Goal: Task Accomplishment & Management: Complete application form

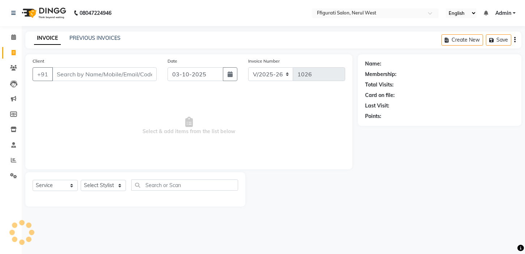
select select "6023"
select select "service"
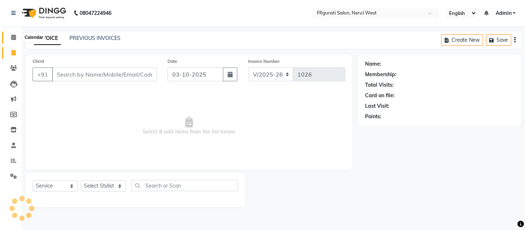
click at [12, 36] on icon at bounding box center [13, 36] width 5 height 5
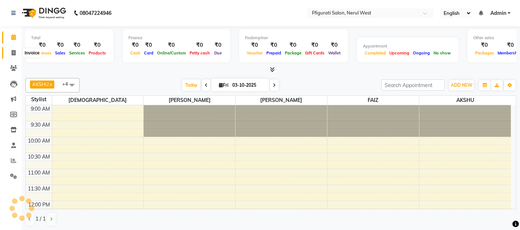
click at [13, 54] on icon at bounding box center [14, 52] width 4 height 5
select select "service"
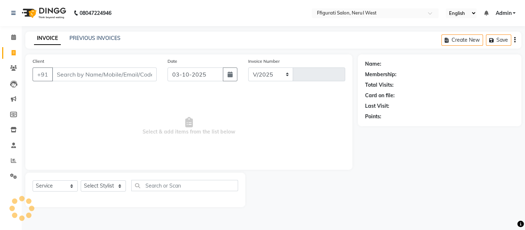
select select "6023"
type input "1026"
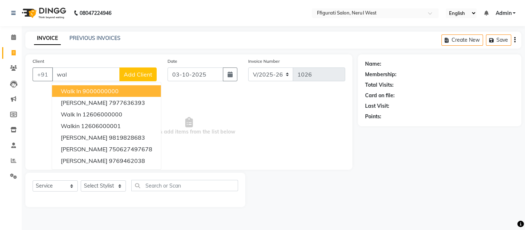
click at [66, 91] on span "walk in" at bounding box center [71, 90] width 20 height 7
type input "9000000000"
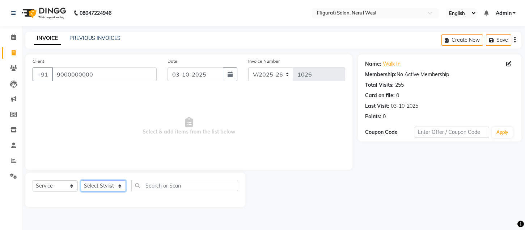
click at [96, 186] on select "Select Stylist [PERSON_NAME] [PERSON_NAME] [PERSON_NAME] Priyanka sana Suraiya …" at bounding box center [103, 185] width 45 height 11
select select "43233"
click at [81, 180] on select "Select Stylist [PERSON_NAME] [PERSON_NAME] [PERSON_NAME] Priyanka sana Suraiya …" at bounding box center [103, 185] width 45 height 11
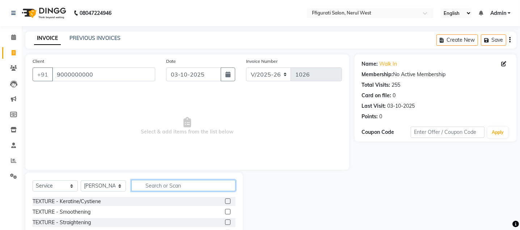
click at [190, 188] on input "text" at bounding box center [183, 185] width 104 height 11
type input "w"
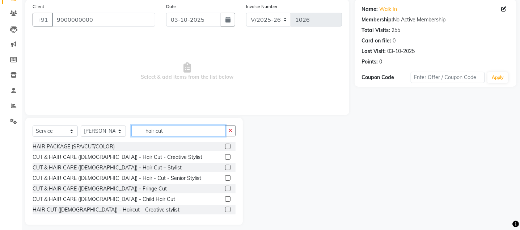
scroll to position [61, 0]
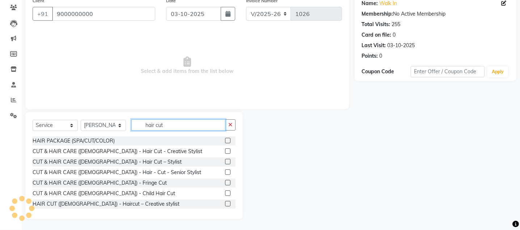
type input "hair cut"
click at [225, 203] on label at bounding box center [227, 203] width 5 height 5
click at [225, 203] on input "checkbox" at bounding box center [227, 203] width 5 height 5
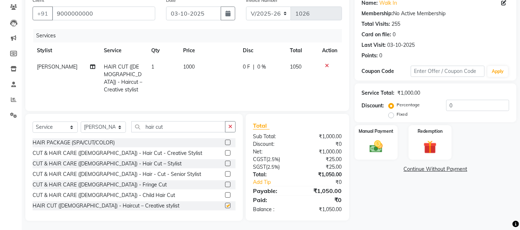
checkbox input "false"
drag, startPoint x: 153, startPoint y: 63, endPoint x: 155, endPoint y: 75, distance: 12.1
click at [153, 66] on td "1" at bounding box center [163, 78] width 32 height 39
select select "43233"
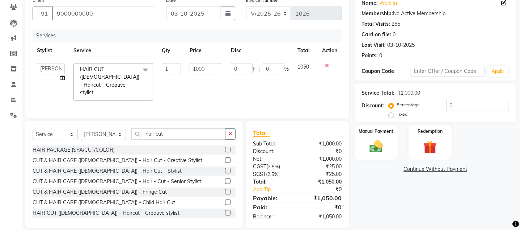
click at [397, 115] on label "Fixed" at bounding box center [402, 114] width 11 height 7
click at [390, 115] on input "Fixed" at bounding box center [392, 114] width 5 height 5
radio input "true"
click at [462, 102] on input "0" at bounding box center [477, 105] width 63 height 11
type input "5"
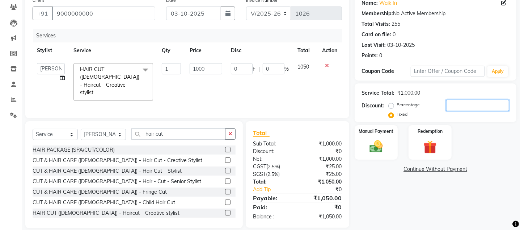
type input "5"
type input "0.5"
type input "50"
type input "5"
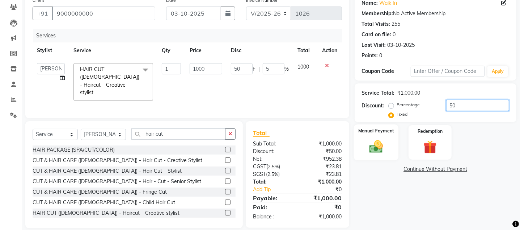
type input "50"
click at [384, 148] on img at bounding box center [376, 146] width 22 height 16
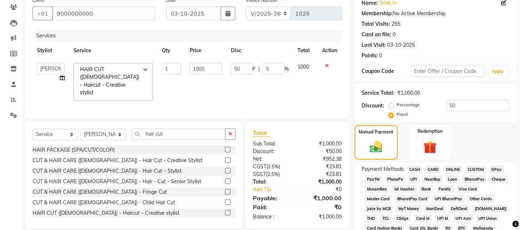
scroll to position [192, 0]
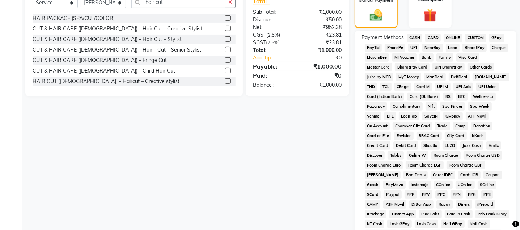
click at [496, 39] on span "GPay" at bounding box center [496, 38] width 15 height 8
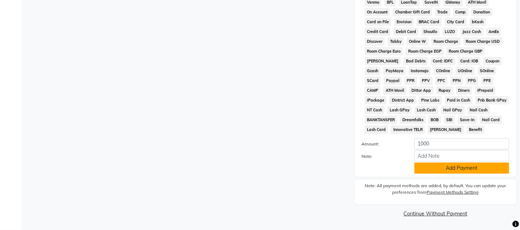
click at [466, 165] on button "Add Payment" at bounding box center [462, 167] width 95 height 11
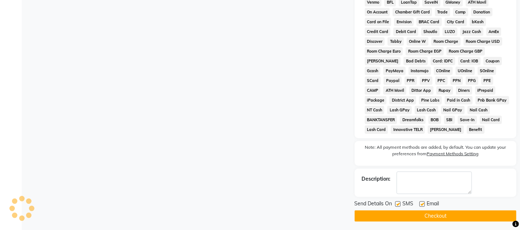
scroll to position [308, 0]
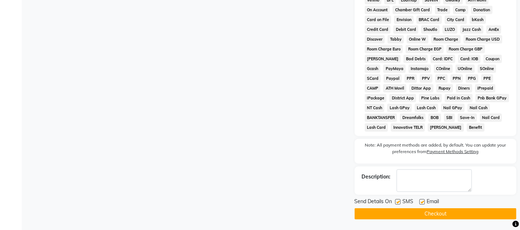
click at [398, 202] on label at bounding box center [397, 201] width 5 height 5
click at [398, 202] on input "checkbox" at bounding box center [397, 201] width 5 height 5
checkbox input "false"
click at [420, 200] on label at bounding box center [422, 201] width 5 height 5
click at [420, 200] on input "checkbox" at bounding box center [422, 201] width 5 height 5
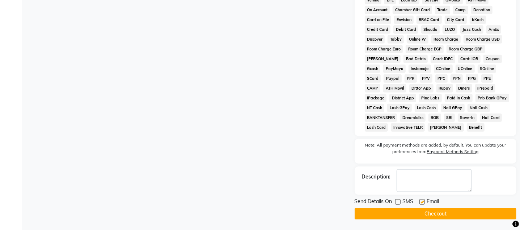
checkbox input "false"
click at [415, 215] on button "Checkout" at bounding box center [436, 213] width 162 height 11
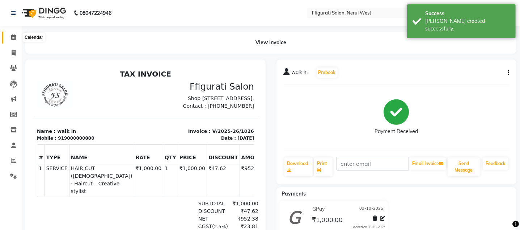
click at [13, 35] on icon at bounding box center [13, 36] width 5 height 5
